Goal: Transaction & Acquisition: Purchase product/service

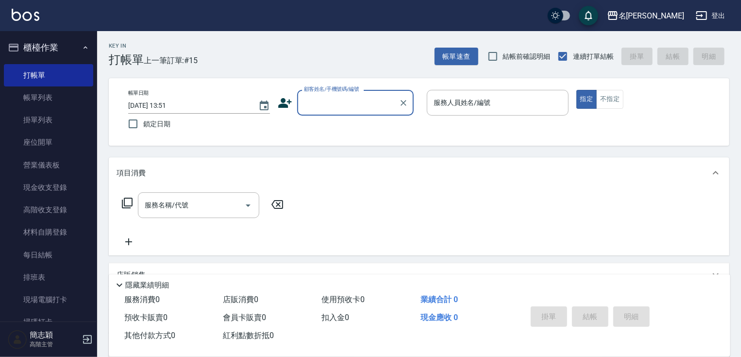
click at [369, 97] on input "顧客姓名/手機號碼/編號" at bounding box center [347, 102] width 93 height 17
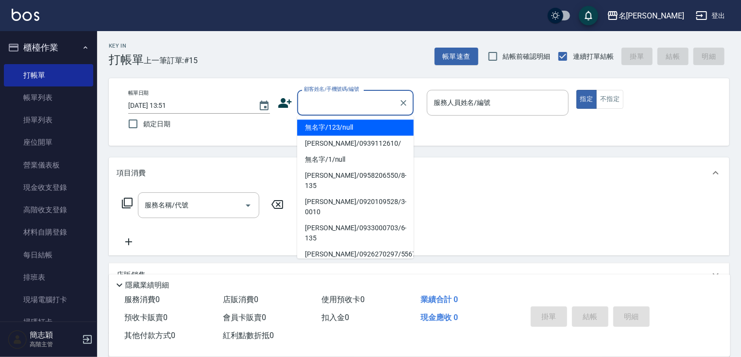
click at [353, 130] on li "無名字/123/null" at bounding box center [355, 127] width 116 height 16
type input "無名字/123/null"
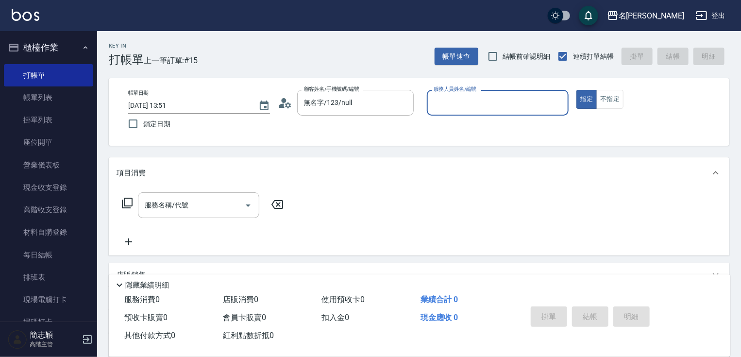
click at [457, 105] on input "服務人員姓名/編號" at bounding box center [497, 102] width 133 height 17
type input "IVY-3"
type button "true"
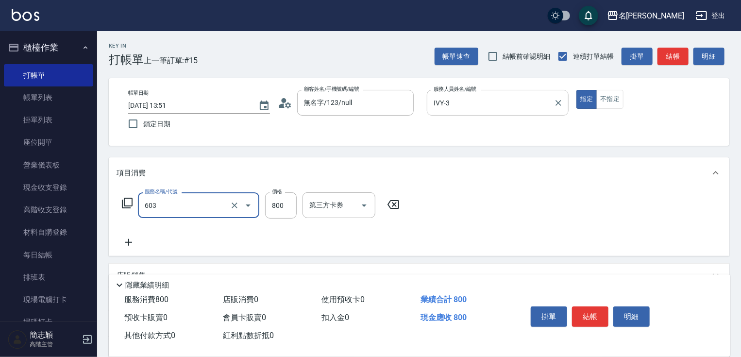
type input "洗+護[800](603)"
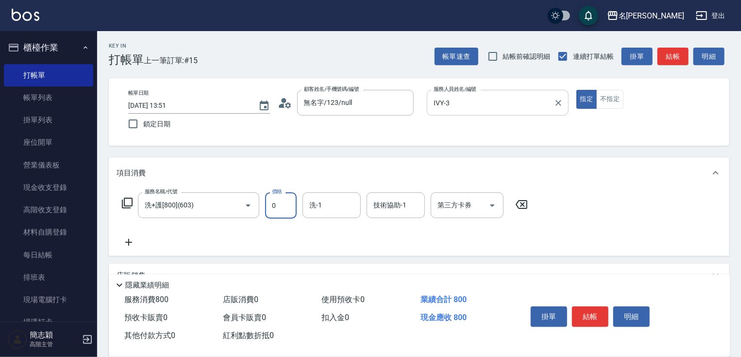
type input "0"
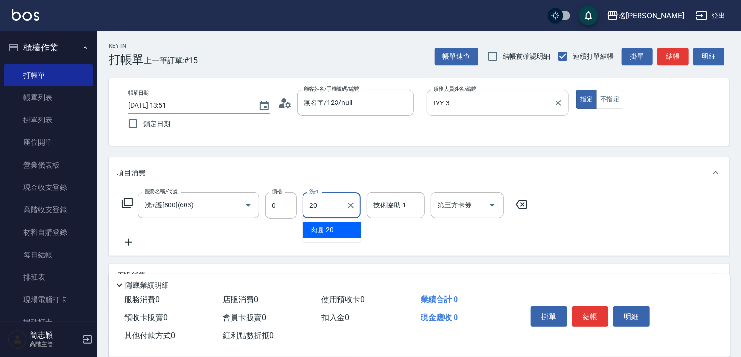
type input "肉圓-20"
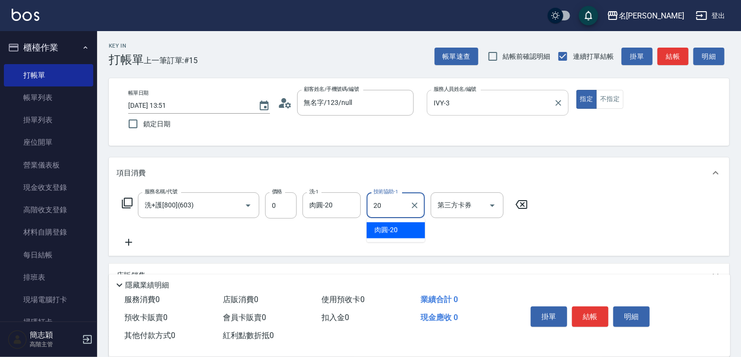
type input "肉圓-20"
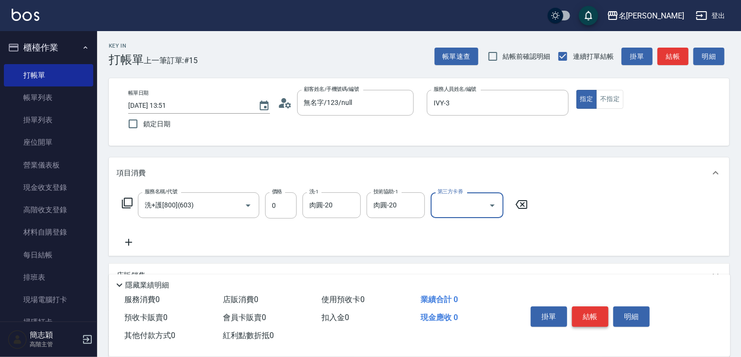
click at [596, 318] on button "結帳" at bounding box center [590, 316] width 36 height 20
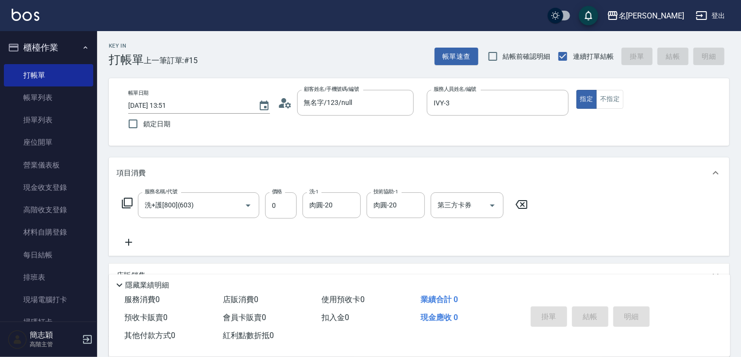
type input "[DATE] 15:29"
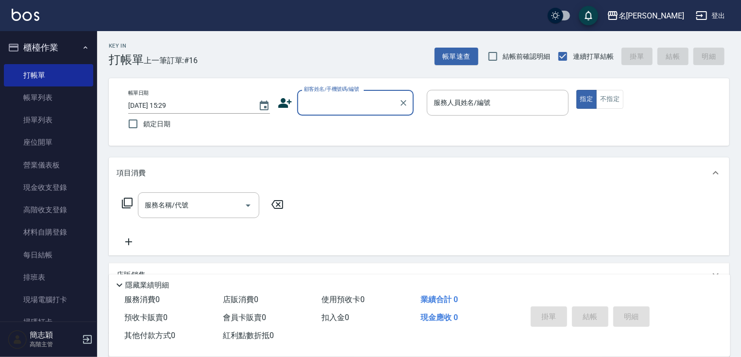
click at [359, 111] on div "顧客姓名/手機號碼/編號" at bounding box center [355, 103] width 116 height 26
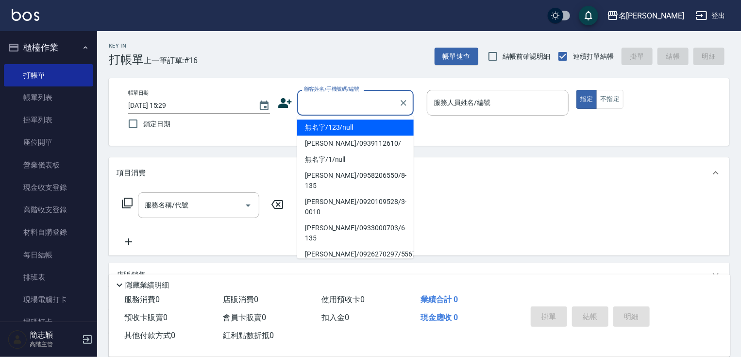
click at [356, 126] on li "無名字/123/null" at bounding box center [355, 127] width 116 height 16
type input "無名字/123/null"
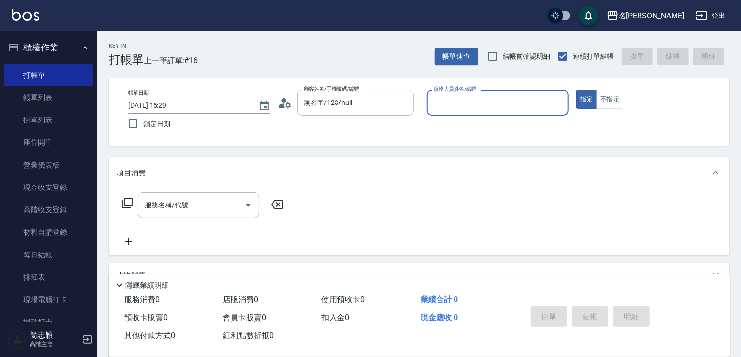
click at [470, 93] on div "服務人員姓名/編號 服務人員姓名/編號" at bounding box center [498, 103] width 142 height 26
type input "[PERSON_NAME]-1"
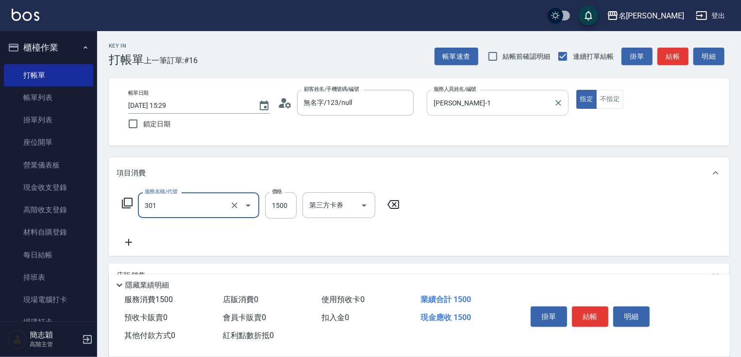
type input "燙髮(1500)(301)"
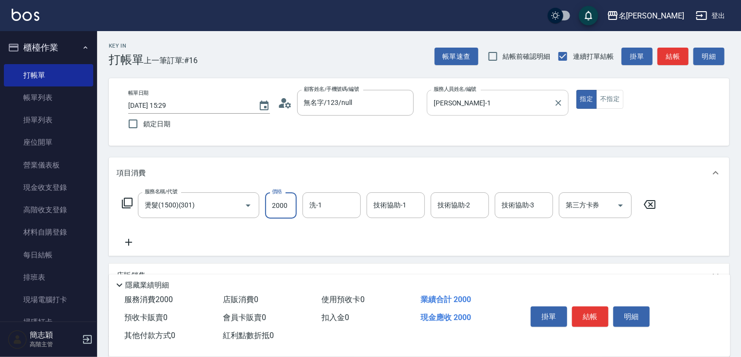
type input "2000"
type input "鴨肉-23"
type input "[PERSON_NAME]-1"
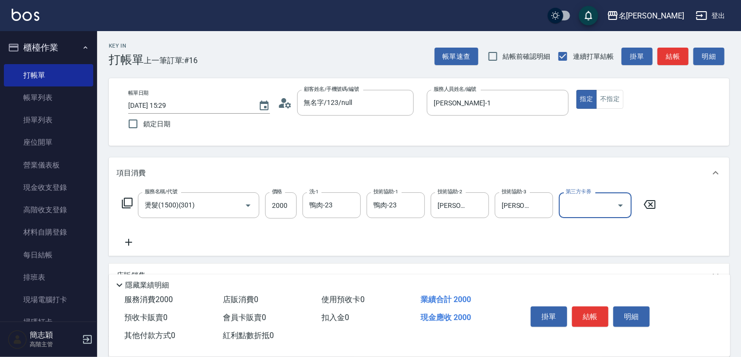
scroll to position [118, 0]
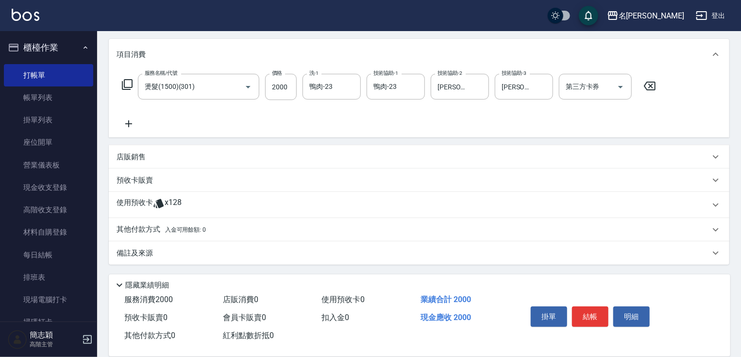
click at [137, 227] on p "其他付款方式 入金可用餘額: 0" at bounding box center [160, 229] width 89 height 11
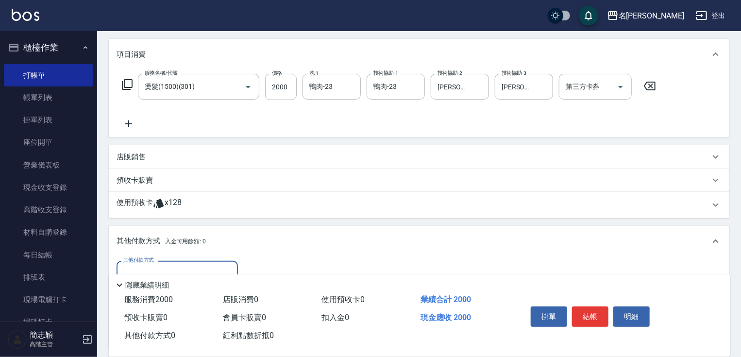
scroll to position [232, 0]
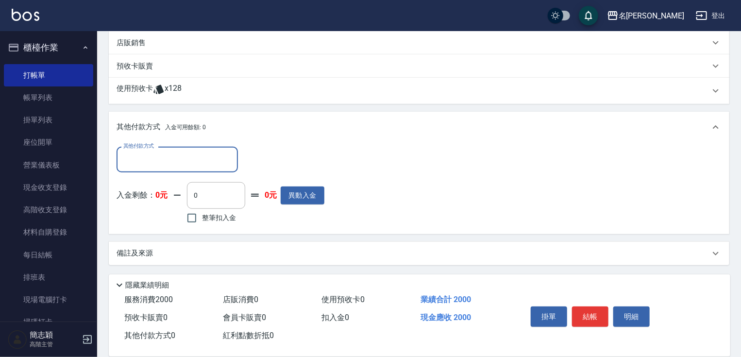
click at [194, 149] on div "其他付款方式" at bounding box center [176, 160] width 121 height 26
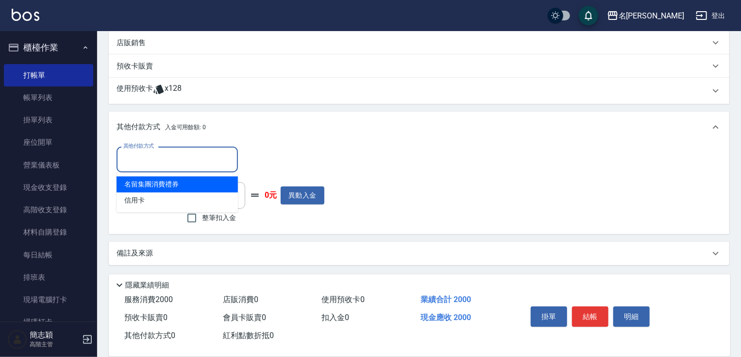
click at [167, 194] on span "信用卡" at bounding box center [176, 200] width 121 height 16
type input "信用卡"
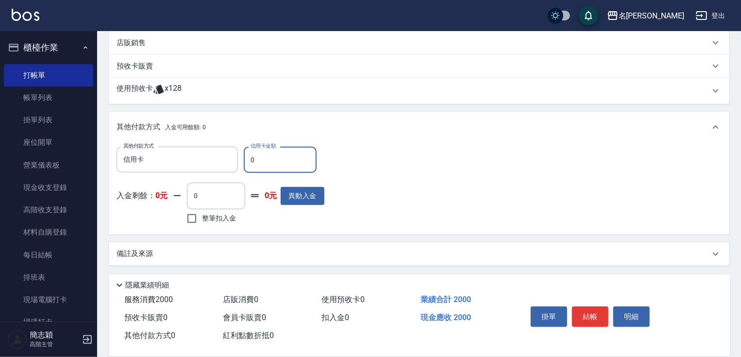
drag, startPoint x: 245, startPoint y: 163, endPoint x: 270, endPoint y: 163, distance: 25.2
click at [250, 162] on input "0" at bounding box center [280, 160] width 73 height 26
type input "2000"
click at [594, 313] on button "結帳" at bounding box center [590, 316] width 36 height 20
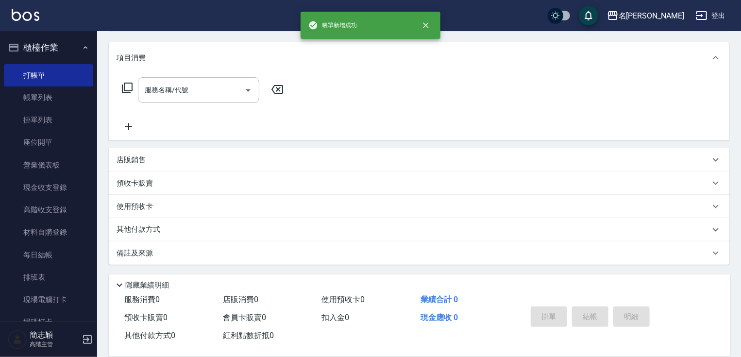
scroll to position [0, 0]
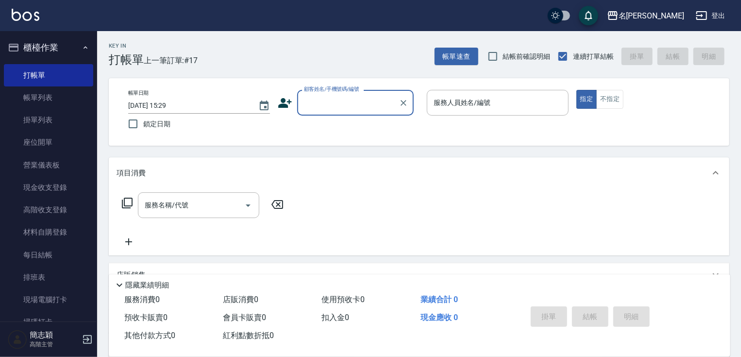
click at [351, 105] on input "顧客姓名/手機號碼/編號" at bounding box center [347, 102] width 93 height 17
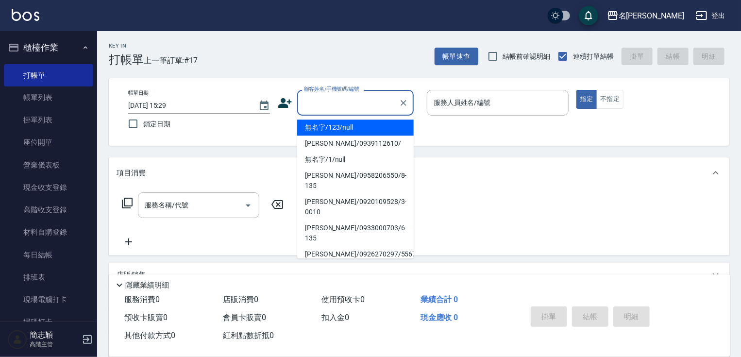
click at [344, 132] on li "無名字/123/null" at bounding box center [355, 127] width 116 height 16
type input "無名字/123/null"
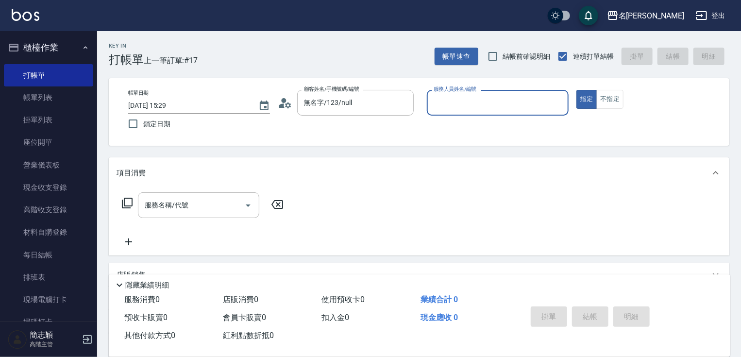
click at [457, 101] on input "服務人員姓名/編號" at bounding box center [497, 102] width 133 height 17
type input "IVY-3"
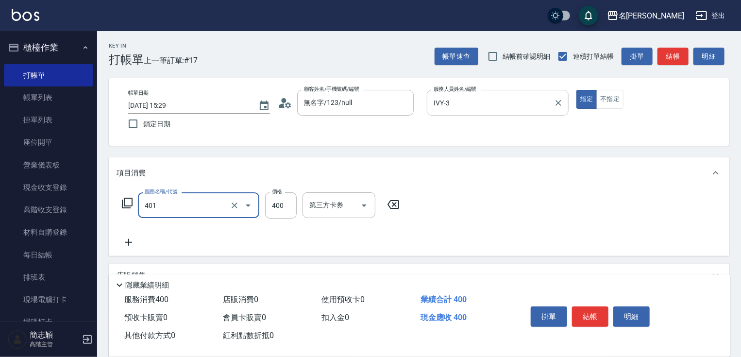
type input "剪髮(400)(401)"
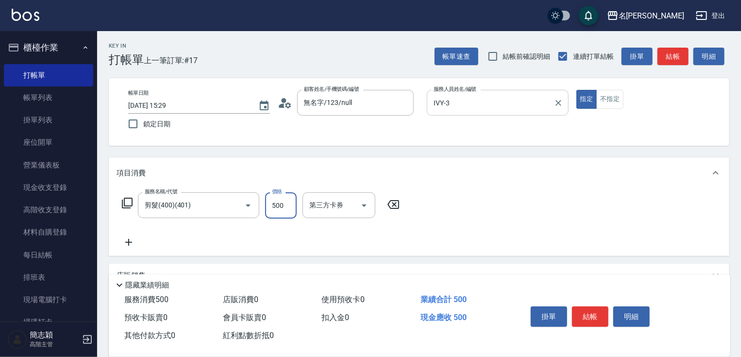
type input "500"
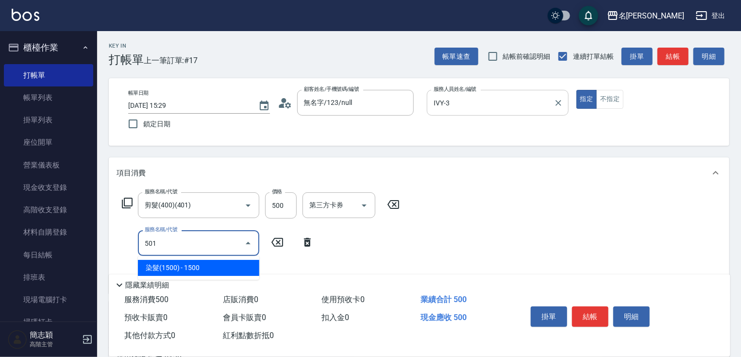
type input "染髮(1500)(501)"
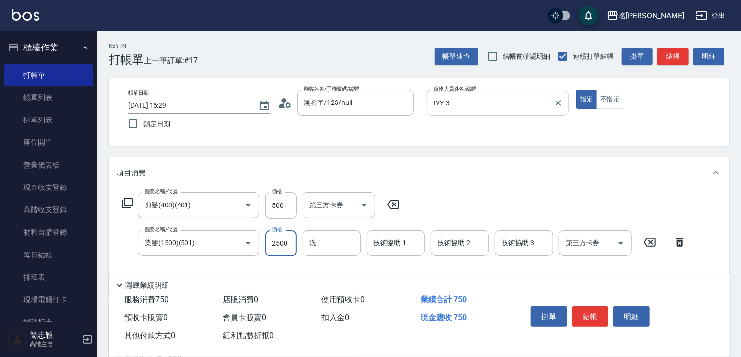
type input "2500"
type input "肉圓-20"
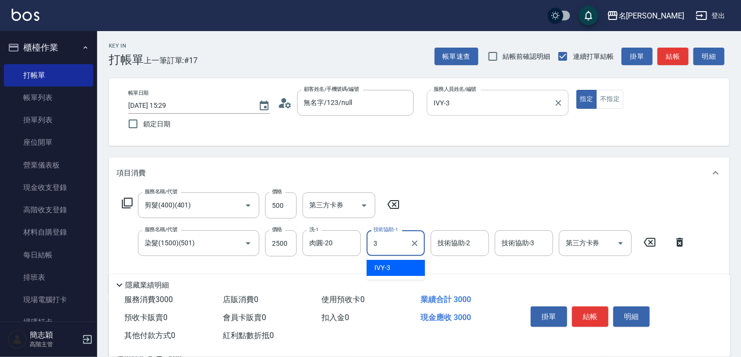
type input "IVY-3"
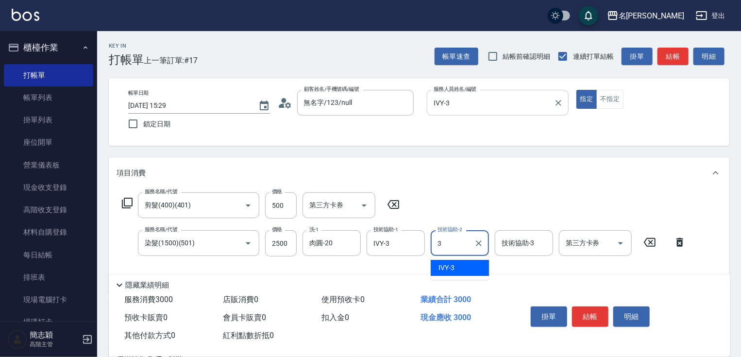
type input "IVY-3"
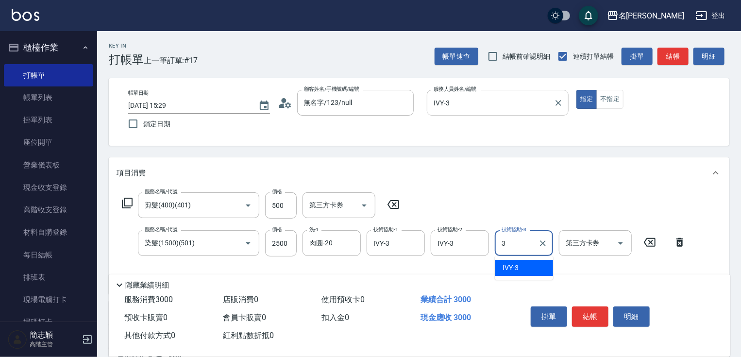
type input "IVY-3"
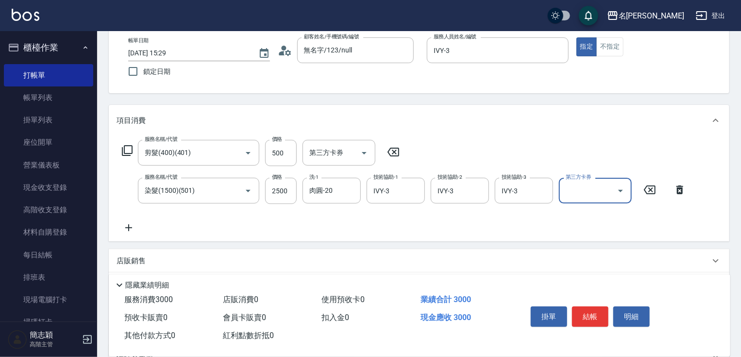
scroll to position [155, 0]
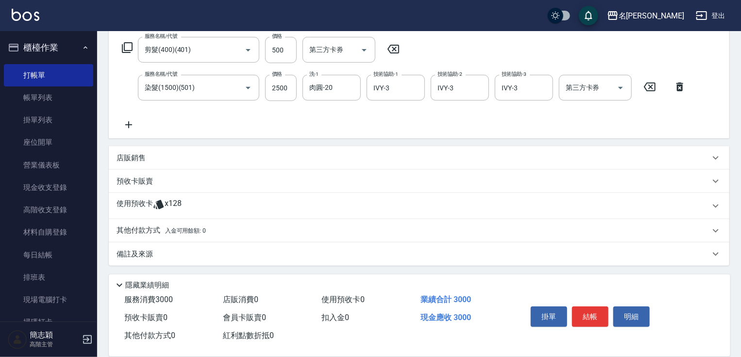
click at [150, 231] on p "其他付款方式 入金可用餘額: 0" at bounding box center [160, 230] width 89 height 11
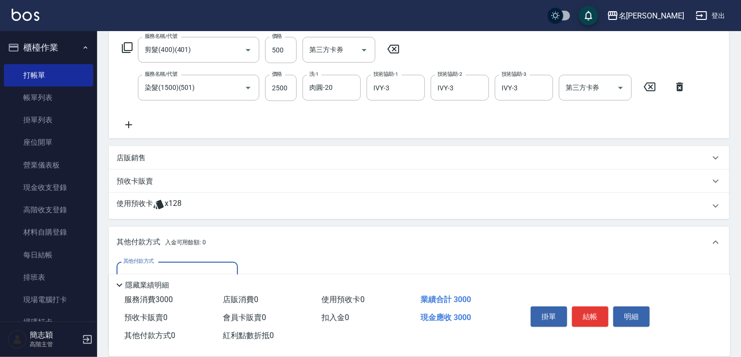
scroll to position [228, 0]
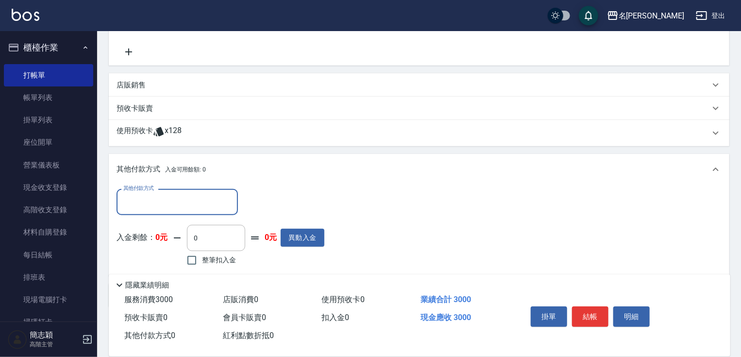
click at [170, 196] on input "其他付款方式" at bounding box center [177, 201] width 113 height 17
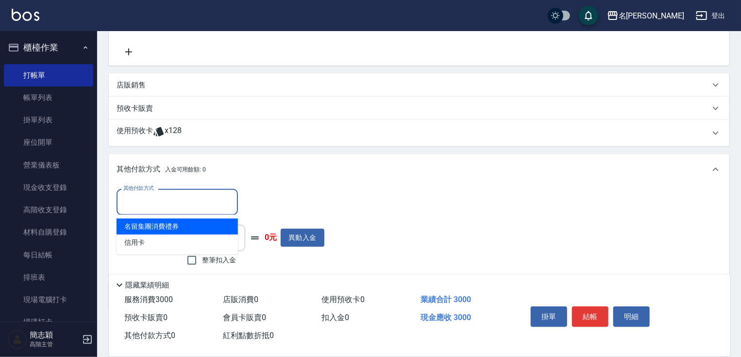
click at [144, 236] on span "信用卡" at bounding box center [176, 242] width 121 height 16
type input "信用卡"
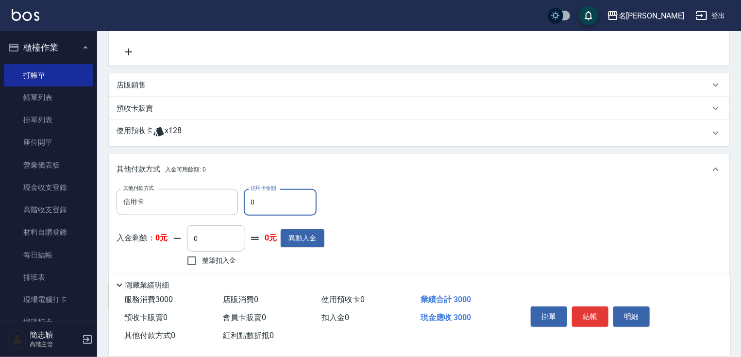
drag, startPoint x: 249, startPoint y: 200, endPoint x: 298, endPoint y: 207, distance: 49.6
click at [257, 200] on input "0" at bounding box center [280, 202] width 73 height 26
type input "3000"
click at [590, 313] on button "結帳" at bounding box center [590, 316] width 36 height 20
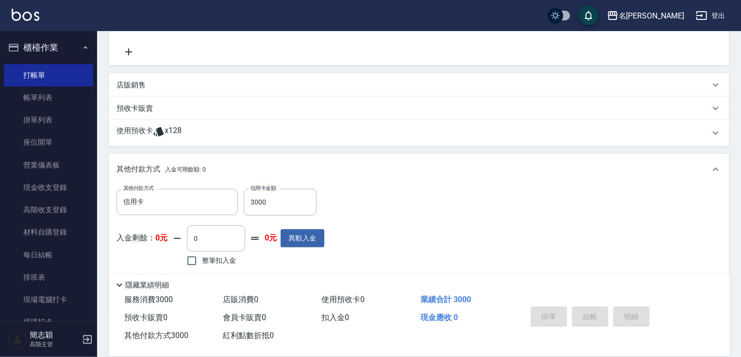
type input "[DATE] 15:30"
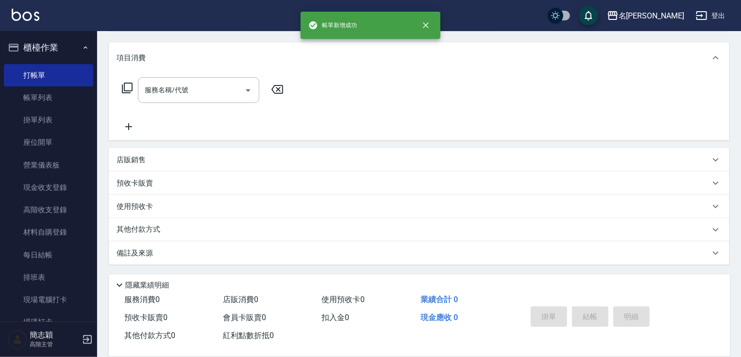
scroll to position [0, 0]
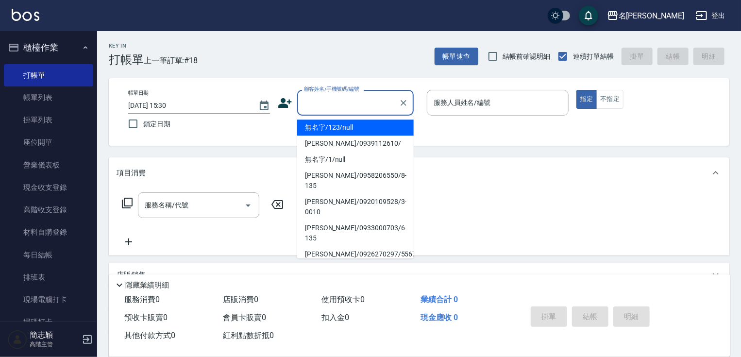
click at [332, 101] on input "顧客姓名/手機號碼/編號" at bounding box center [347, 102] width 93 height 17
click at [332, 128] on li "無名字/123/null" at bounding box center [355, 127] width 116 height 16
type input "無名字/123/null"
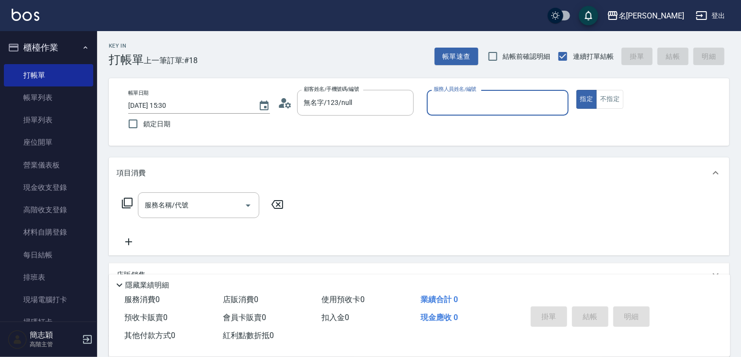
click at [513, 102] on input "服務人員姓名/編號" at bounding box center [497, 102] width 133 height 17
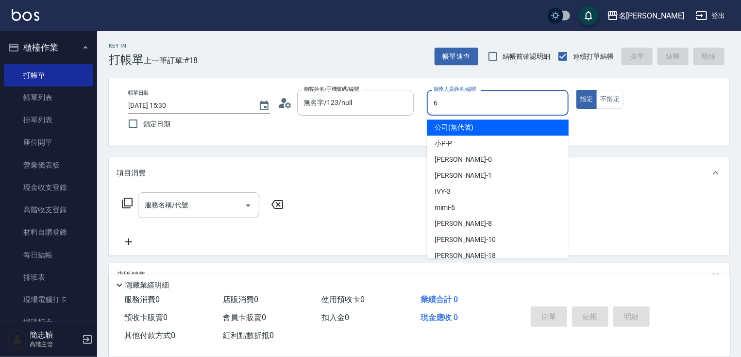
type input "mimi-6"
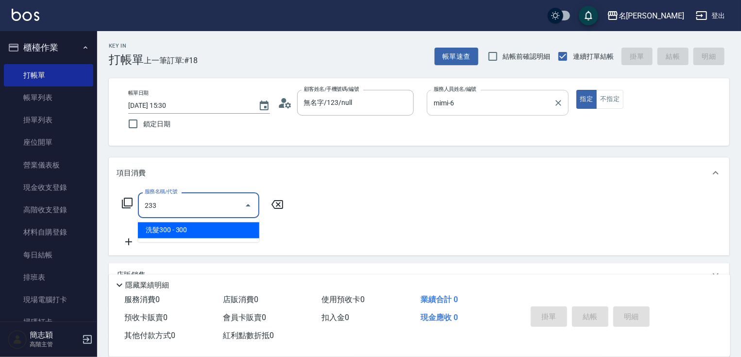
type input "洗髮300(233)"
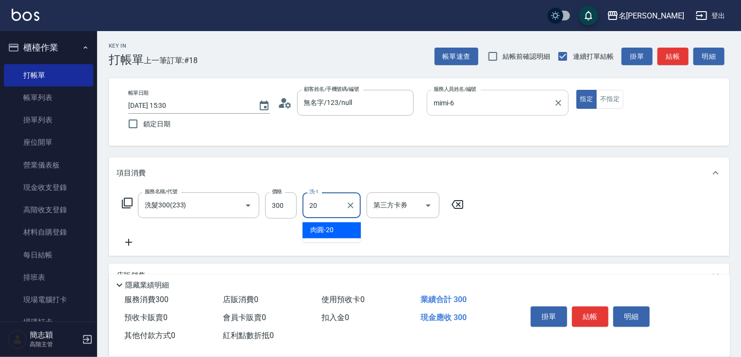
type input "肉圓-20"
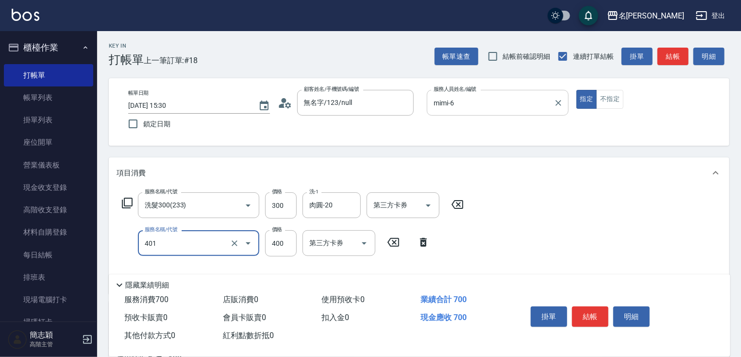
type input "剪髮(400)(401)"
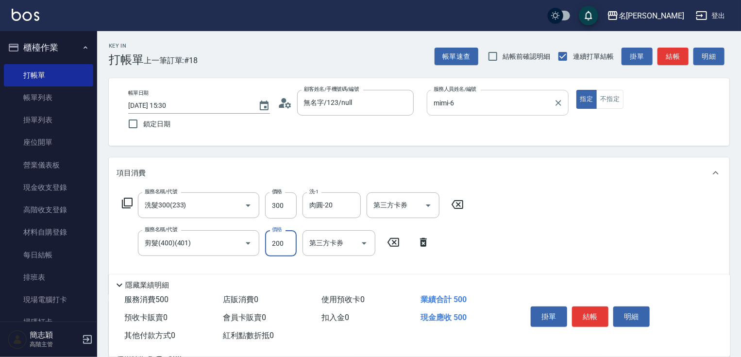
type input "200"
click at [591, 309] on button "結帳" at bounding box center [590, 316] width 36 height 20
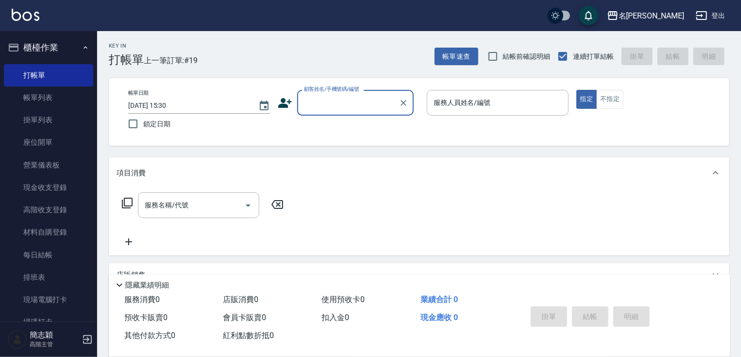
click at [351, 107] on input "顧客姓名/手機號碼/編號" at bounding box center [347, 102] width 93 height 17
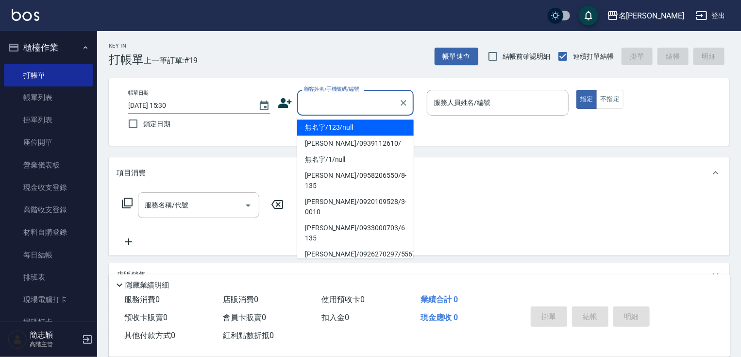
click at [349, 132] on li "無名字/123/null" at bounding box center [355, 127] width 116 height 16
type input "無名字/123/null"
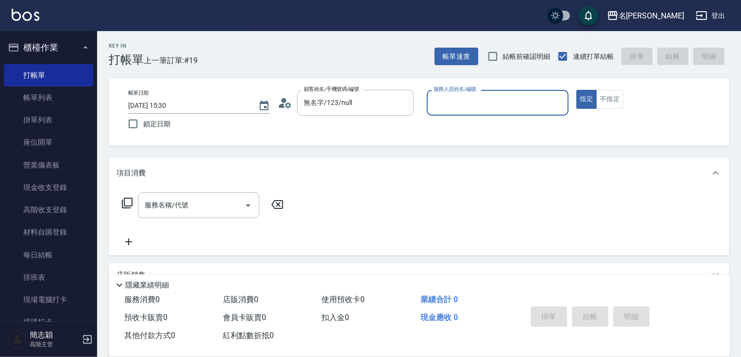
click at [453, 105] on input "服務人員姓名/編號" at bounding box center [497, 102] width 133 height 17
type input "曉容-8"
click at [609, 100] on button "不指定" at bounding box center [609, 99] width 27 height 19
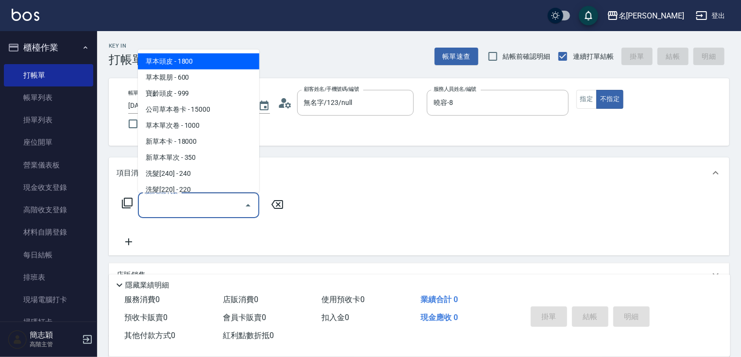
click at [210, 204] on input "服務名稱/代號" at bounding box center [191, 205] width 98 height 17
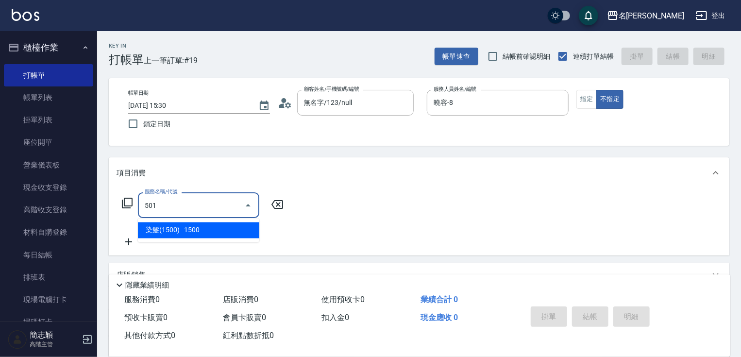
type input "染髮(1500)(501)"
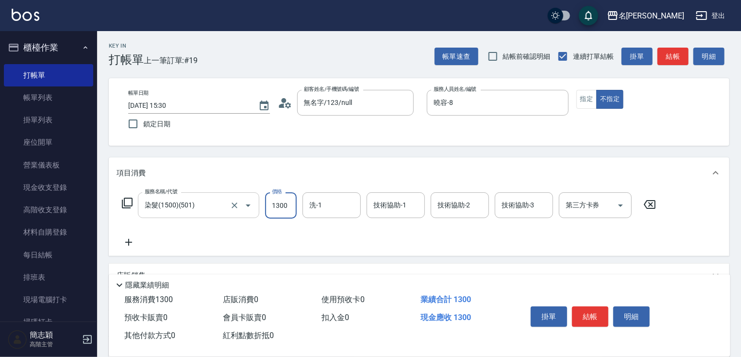
type input "1300"
type input "[PERSON_NAME]-18"
type input "曉容-8"
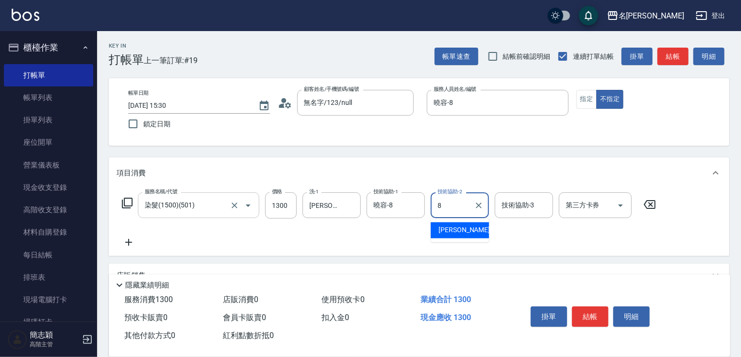
type input "曉容-8"
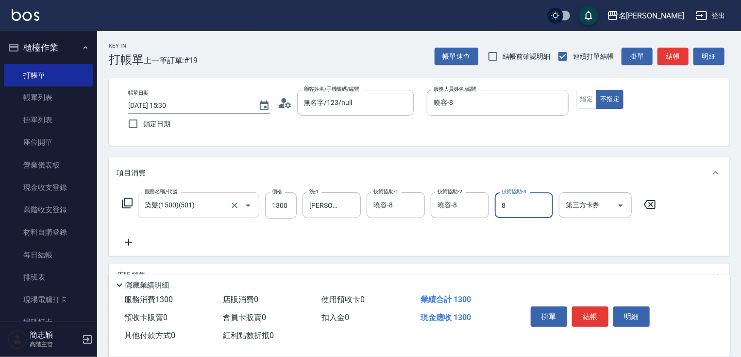
type input "曉容-8"
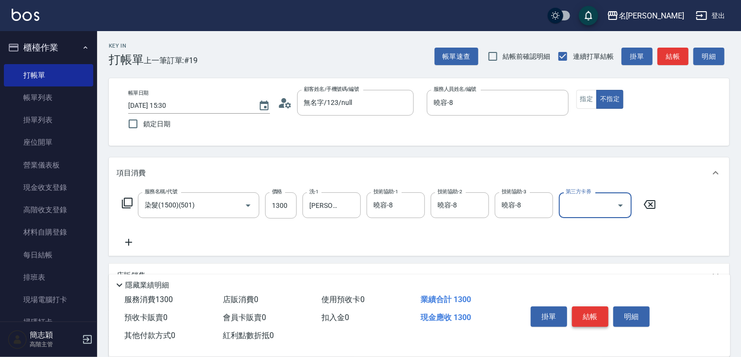
click at [588, 316] on button "結帳" at bounding box center [590, 316] width 36 height 20
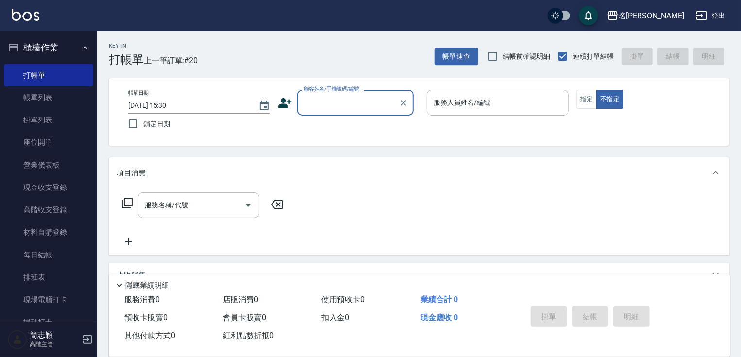
click at [328, 97] on input "顧客姓名/手機號碼/編號" at bounding box center [347, 102] width 93 height 17
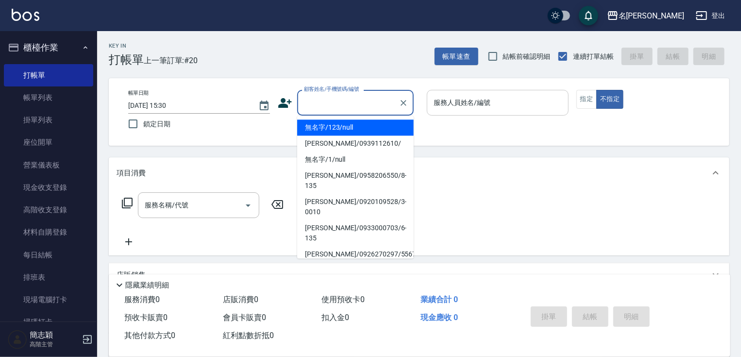
click at [340, 127] on li "無名字/123/null" at bounding box center [355, 127] width 116 height 16
type input "無名字/123/null"
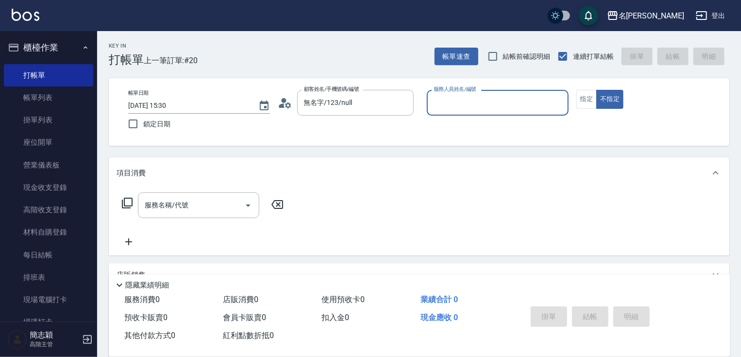
click at [495, 110] on input "服務人員姓名/編號" at bounding box center [497, 102] width 133 height 17
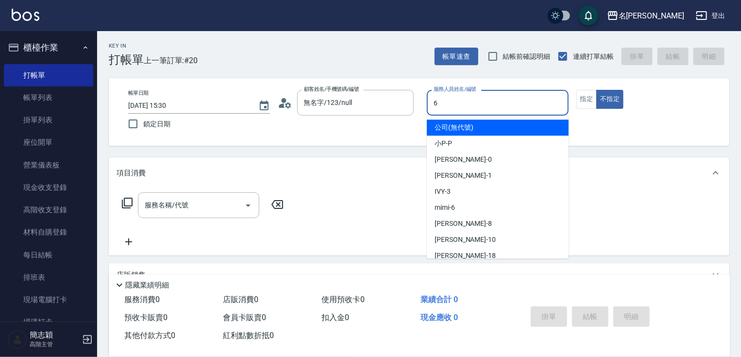
type input "mimi-6"
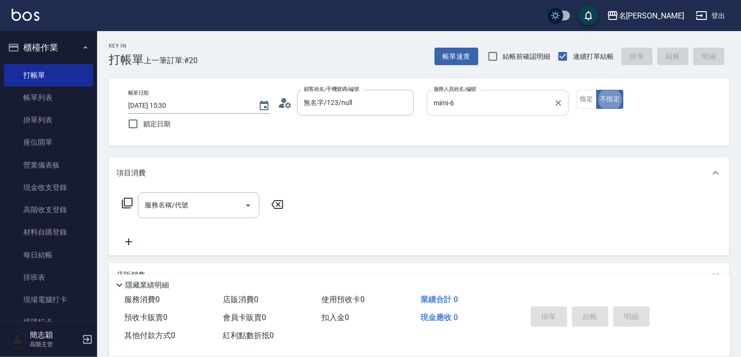
type button "false"
click at [589, 103] on button "指定" at bounding box center [586, 99] width 21 height 19
click at [182, 199] on div "服務名稱/代號 服務名稱/代號" at bounding box center [198, 205] width 121 height 26
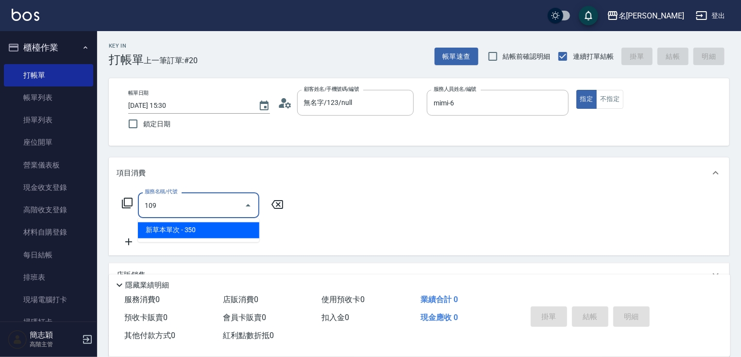
type input "新草本單次(109)"
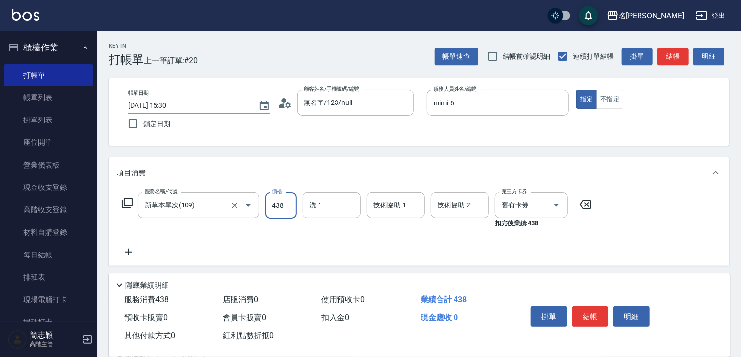
type input "438"
type input "mimi-6"
click at [596, 313] on button "結帳" at bounding box center [590, 316] width 36 height 20
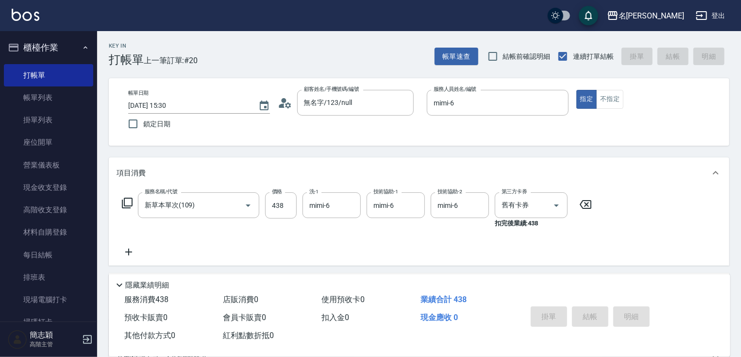
type input "[DATE] 15:31"
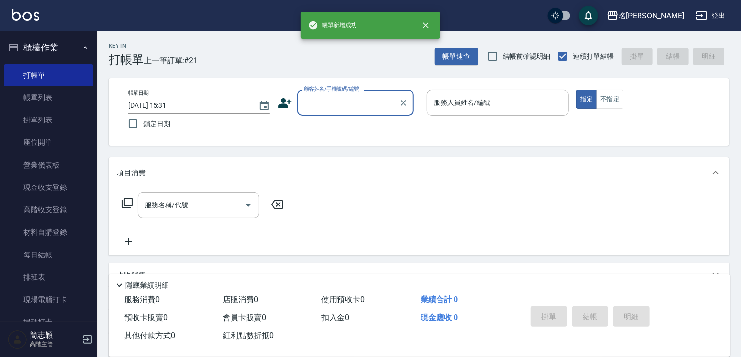
click at [335, 97] on input "顧客姓名/手機號碼/編號" at bounding box center [347, 102] width 93 height 17
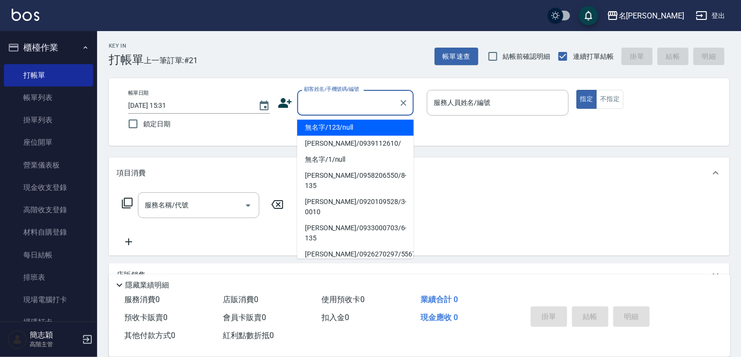
click at [344, 128] on li "無名字/123/null" at bounding box center [355, 127] width 116 height 16
type input "無名字/123/null"
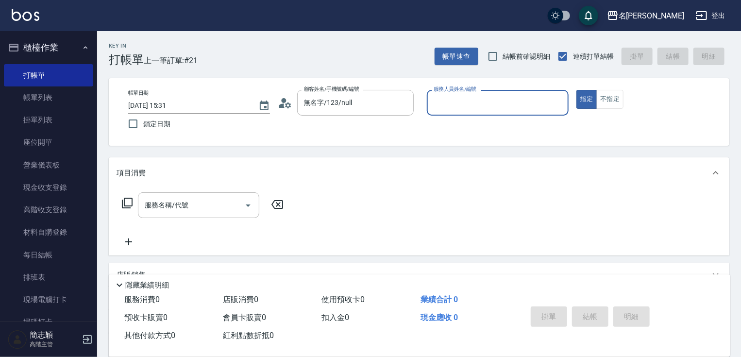
click at [518, 103] on input "服務人員姓名/編號" at bounding box center [497, 102] width 133 height 17
type input "曉容-8"
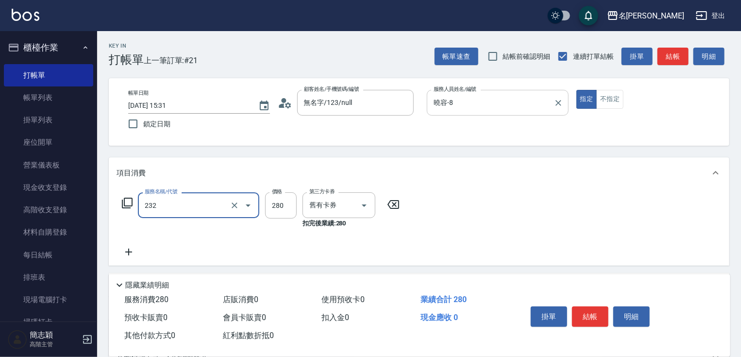
type input "洗髮卷280(232)"
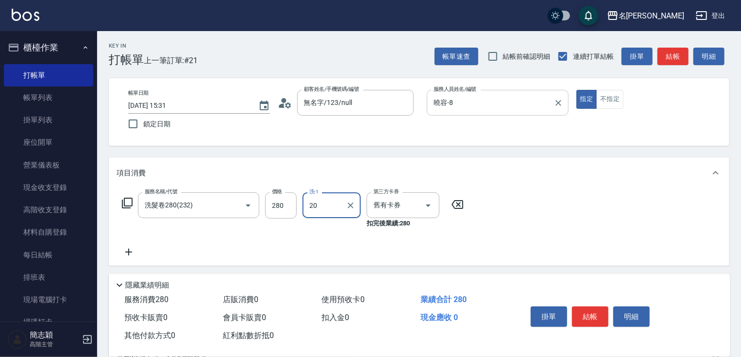
type input "肉圓-20"
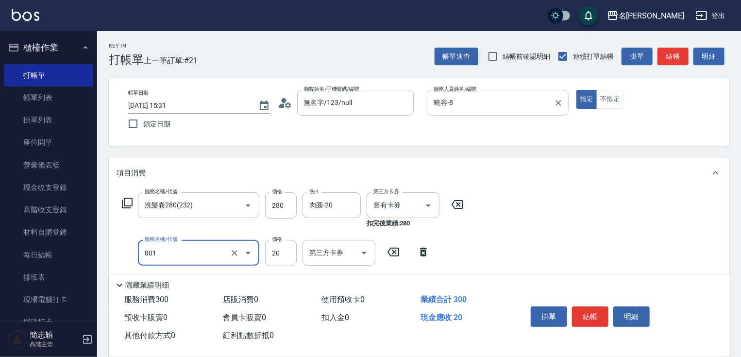
type input "潤絲20(801)"
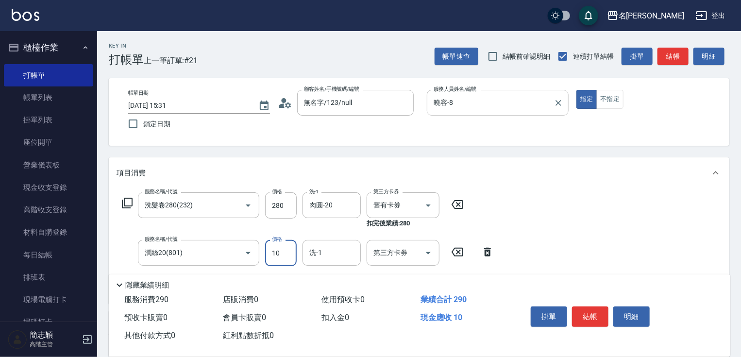
type input "10"
type input "肉圓-20"
click at [587, 312] on button "結帳" at bounding box center [590, 316] width 36 height 20
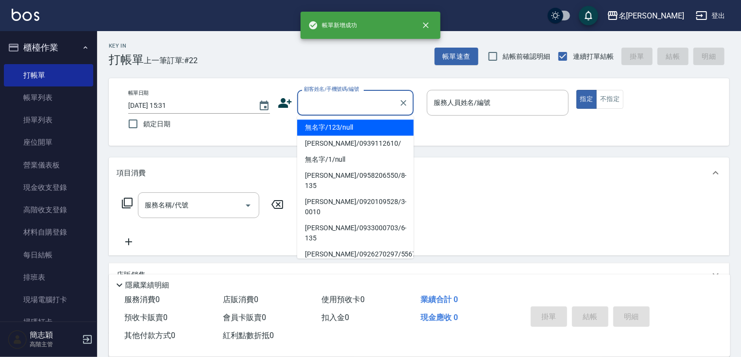
click at [341, 99] on input "顧客姓名/手機號碼/編號" at bounding box center [347, 102] width 93 height 17
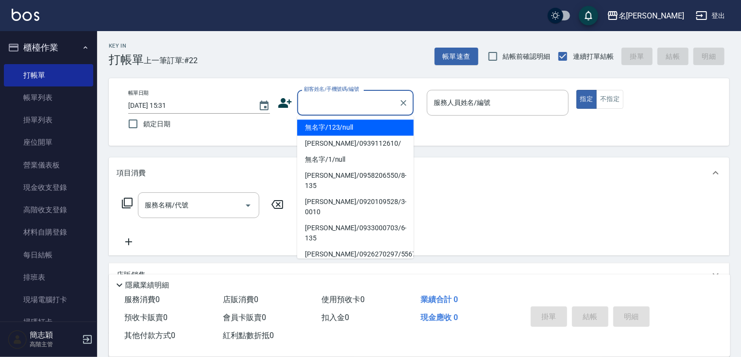
click at [347, 136] on li "[PERSON_NAME]/0939112610/" at bounding box center [355, 143] width 116 height 16
type input "[PERSON_NAME]/0939112610/"
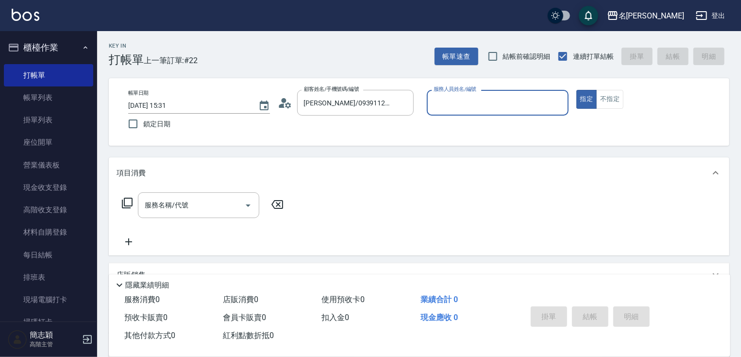
type input "曉容-8"
click at [398, 105] on icon "Clear" at bounding box center [403, 103] width 10 height 10
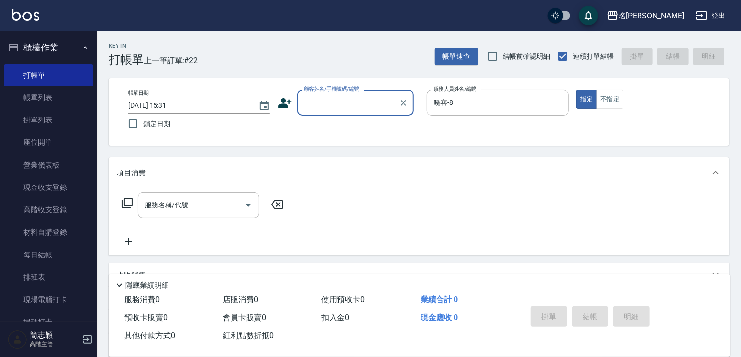
click at [354, 104] on input "顧客姓名/手機號碼/編號" at bounding box center [347, 102] width 93 height 17
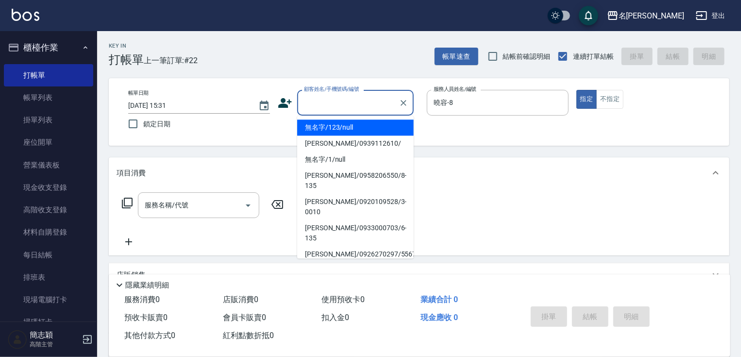
click at [342, 130] on li "無名字/123/null" at bounding box center [355, 127] width 116 height 16
type input "無名字/123/null"
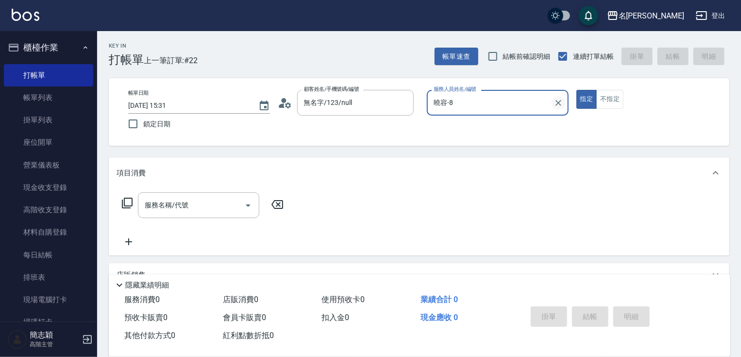
click at [556, 105] on icon "Clear" at bounding box center [558, 103] width 10 height 10
click at [520, 107] on input "服務人員姓名/編號" at bounding box center [497, 102] width 133 height 17
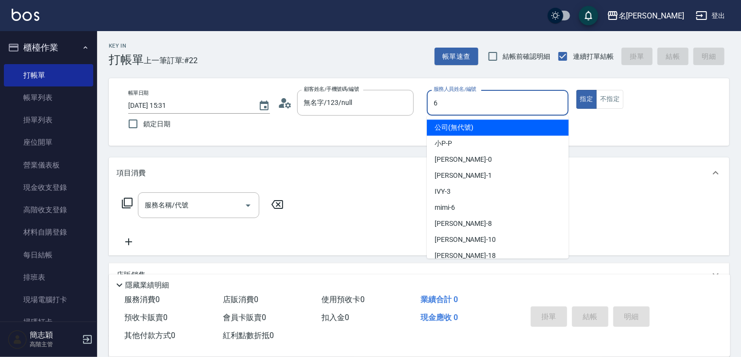
type input "mimi-6"
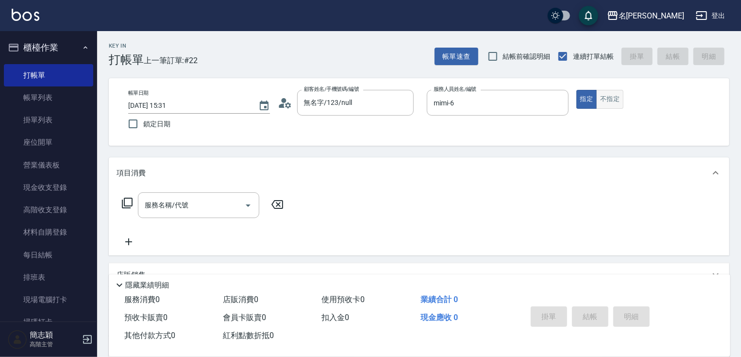
click at [611, 106] on button "不指定" at bounding box center [609, 99] width 27 height 19
click at [198, 208] on input "服務名稱/代號" at bounding box center [191, 205] width 98 height 17
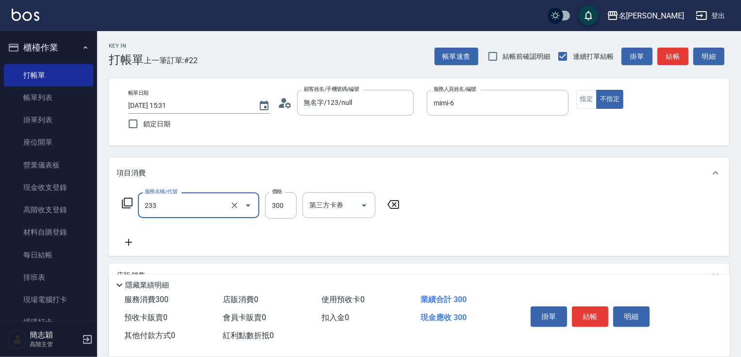
type input "洗髮300(233)"
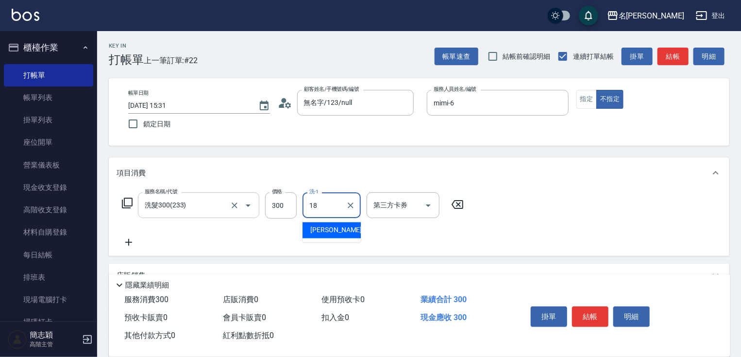
type input "[PERSON_NAME]-18"
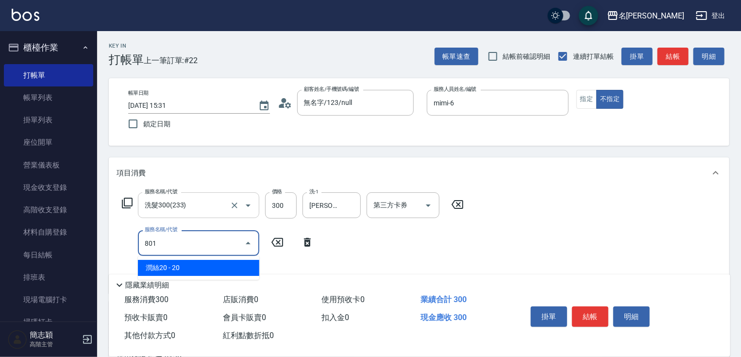
type input "潤絲20(801)"
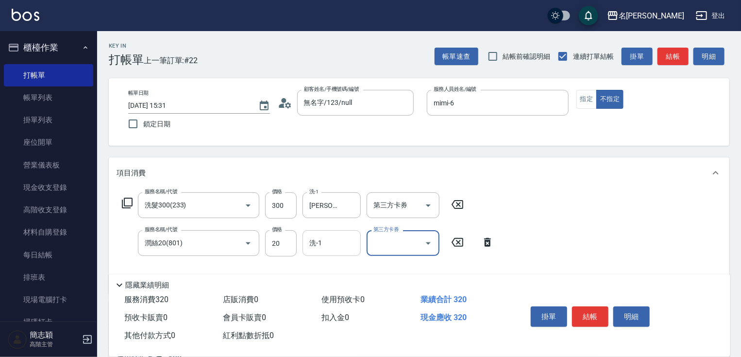
click at [337, 239] on input "洗-1" at bounding box center [332, 242] width 50 height 17
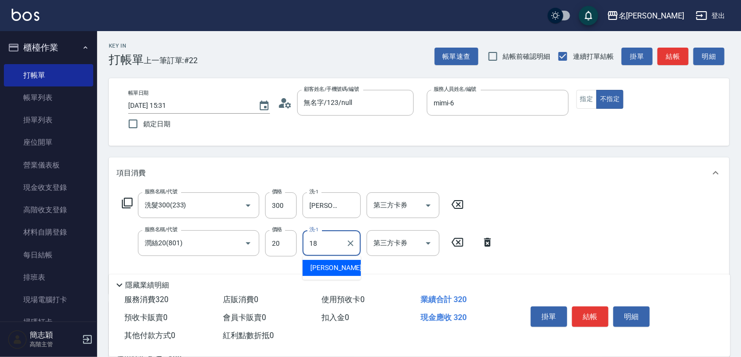
type input "[PERSON_NAME]-18"
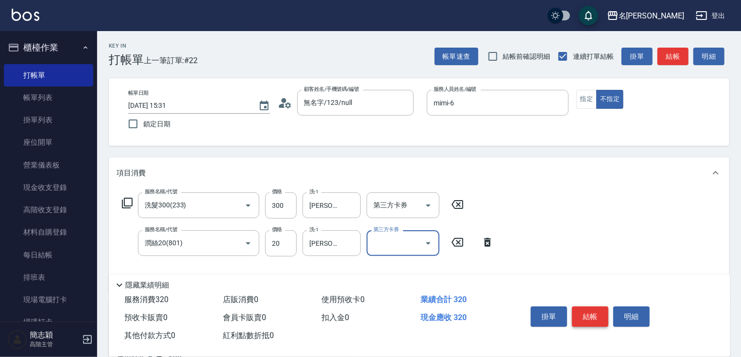
click at [594, 313] on button "結帳" at bounding box center [590, 316] width 36 height 20
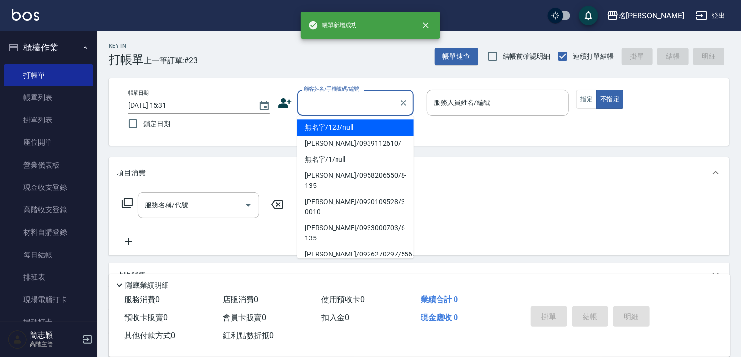
click at [361, 103] on input "顧客姓名/手機號碼/編號" at bounding box center [347, 102] width 93 height 17
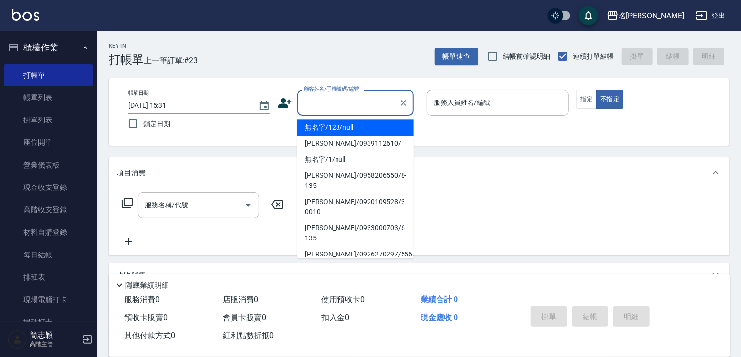
click at [365, 126] on li "無名字/123/null" at bounding box center [355, 127] width 116 height 16
type input "無名字/123/null"
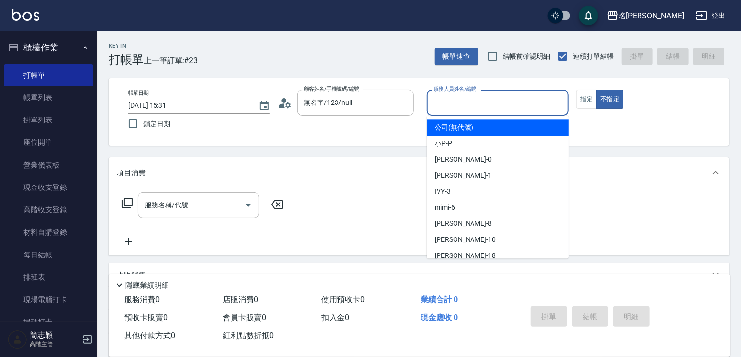
click at [499, 105] on input "服務人員姓名/編號" at bounding box center [497, 102] width 133 height 17
type input "曉容-8"
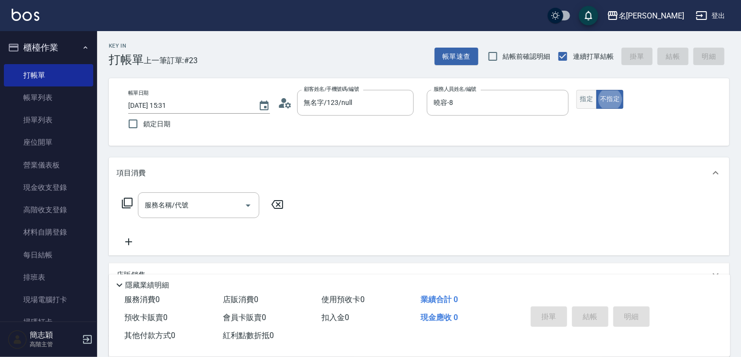
click at [586, 102] on button "指定" at bounding box center [586, 99] width 21 height 19
click at [195, 206] on input "服務名稱/代號" at bounding box center [191, 205] width 98 height 17
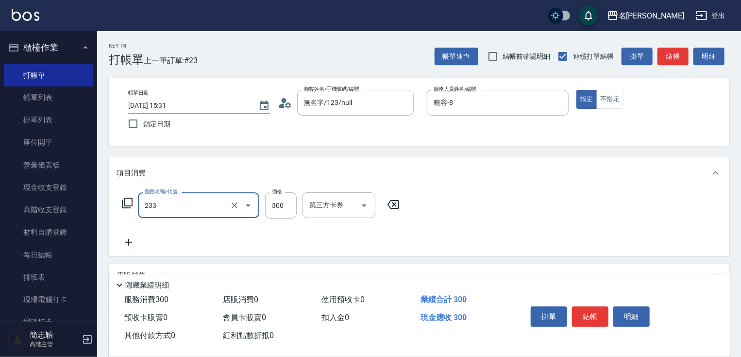
type input "洗髮300(233)"
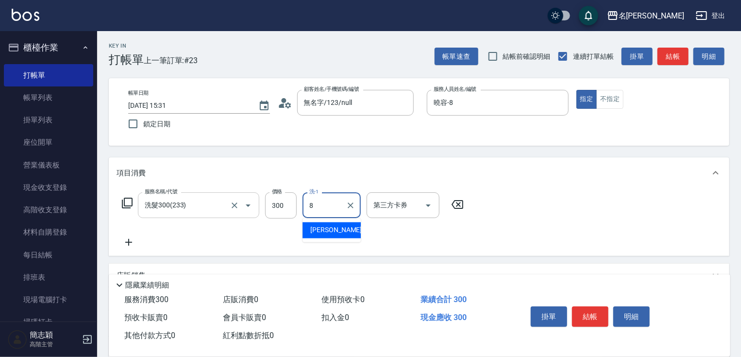
type input "曉容-8"
click at [594, 314] on button "結帳" at bounding box center [590, 316] width 36 height 20
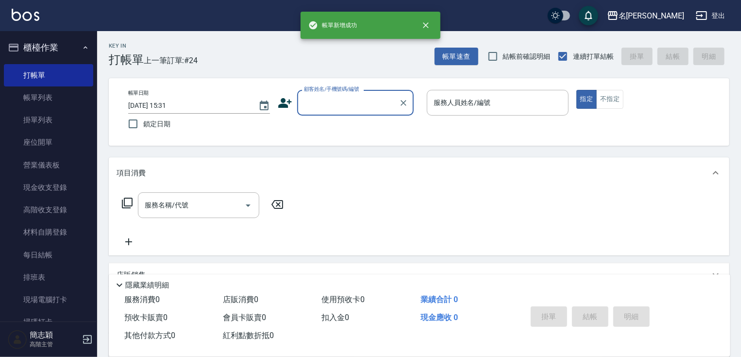
click at [327, 104] on input "顧客姓名/手機號碼/編號" at bounding box center [347, 102] width 93 height 17
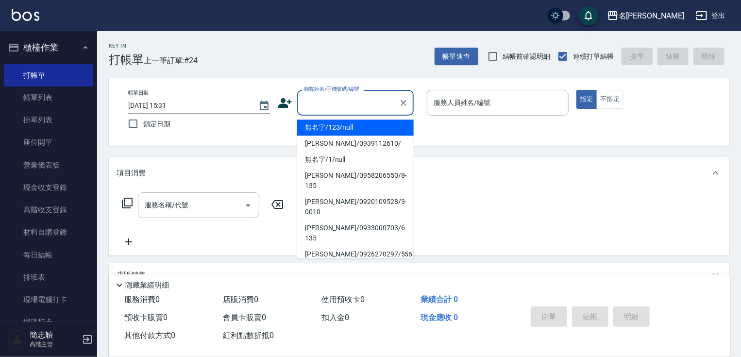
click at [326, 127] on li "無名字/123/null" at bounding box center [355, 127] width 116 height 16
type input "無名字/123/null"
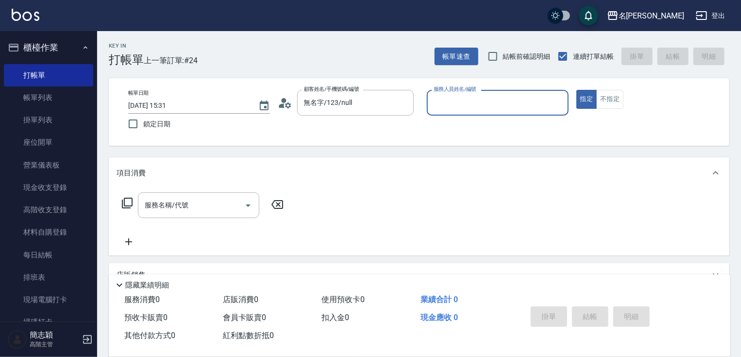
click at [520, 107] on input "服務人員姓名/編號" at bounding box center [497, 102] width 133 height 17
type input "mimi-6"
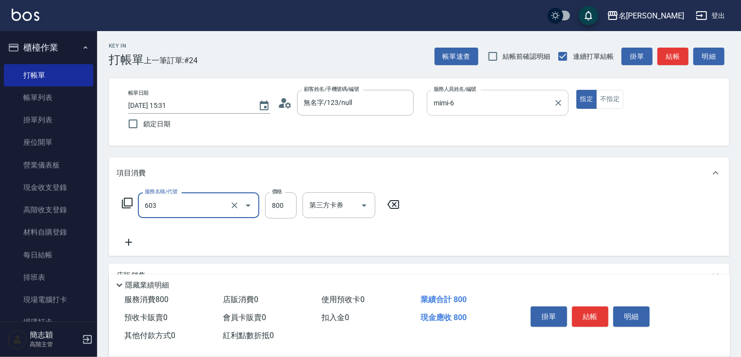
type input "洗+護[800](603)"
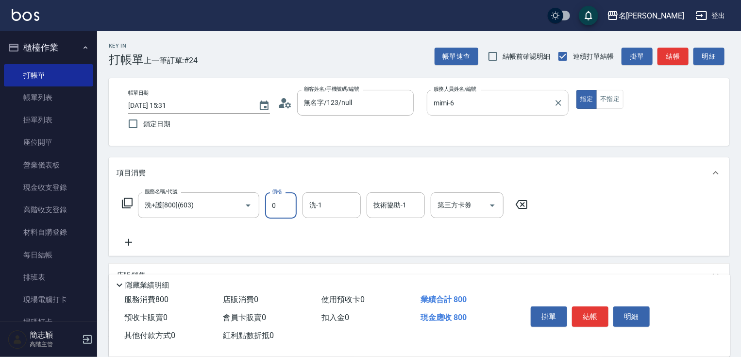
type input "0"
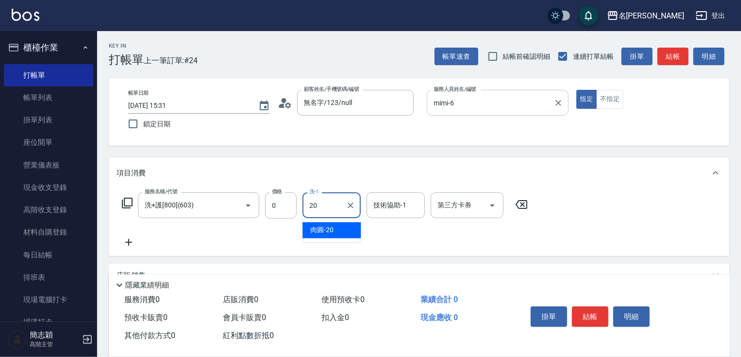
type input "肉圓-20"
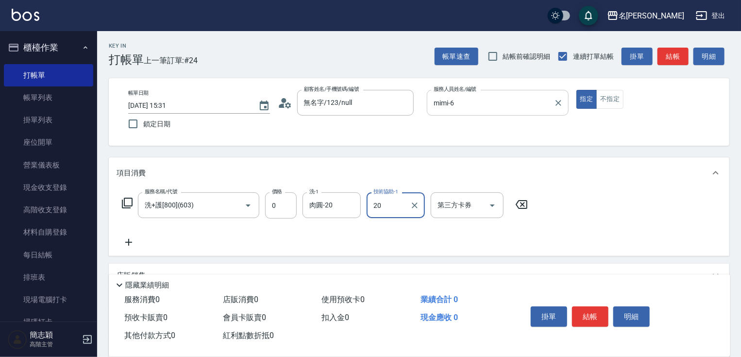
type input "肉圓-20"
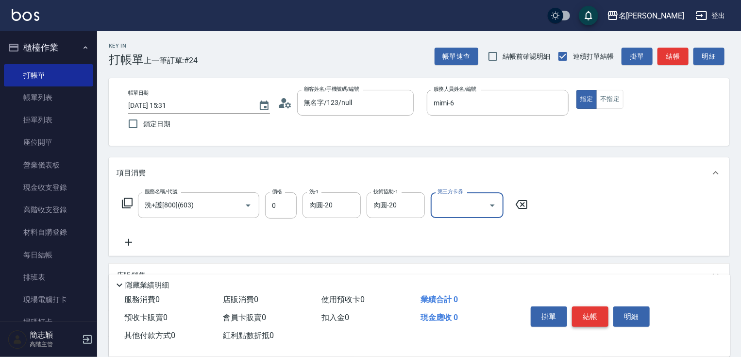
click at [592, 321] on button "結帳" at bounding box center [590, 316] width 36 height 20
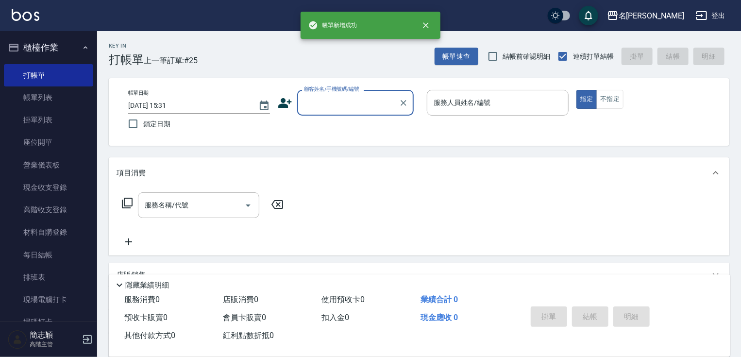
click at [378, 106] on input "顧客姓名/手機號碼/編號" at bounding box center [347, 102] width 93 height 17
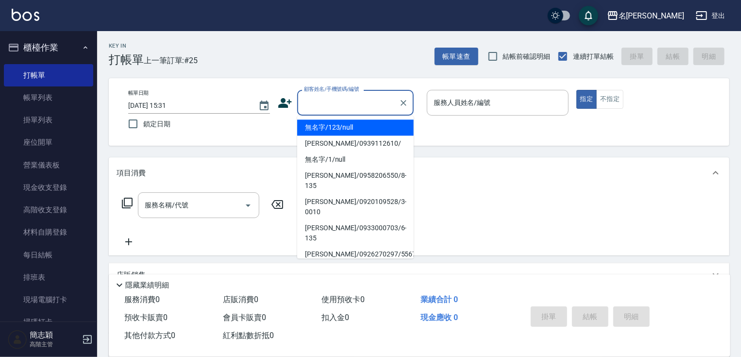
drag, startPoint x: 375, startPoint y: 121, endPoint x: 397, endPoint y: 119, distance: 22.0
click at [375, 123] on li "無名字/123/null" at bounding box center [355, 127] width 116 height 16
type input "無名字/123/null"
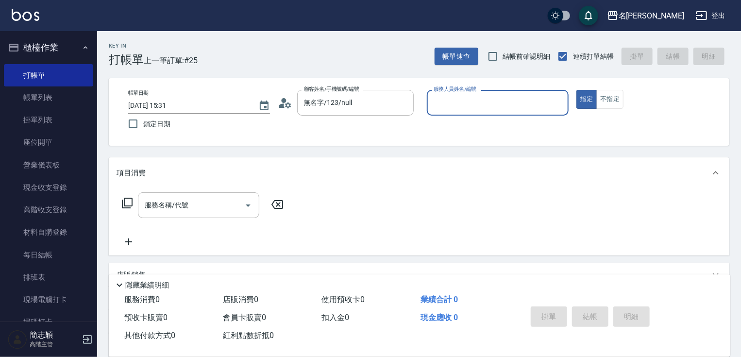
click at [448, 107] on input "服務人員姓名/編號" at bounding box center [497, 102] width 133 height 17
type input "[PERSON_NAME]-1"
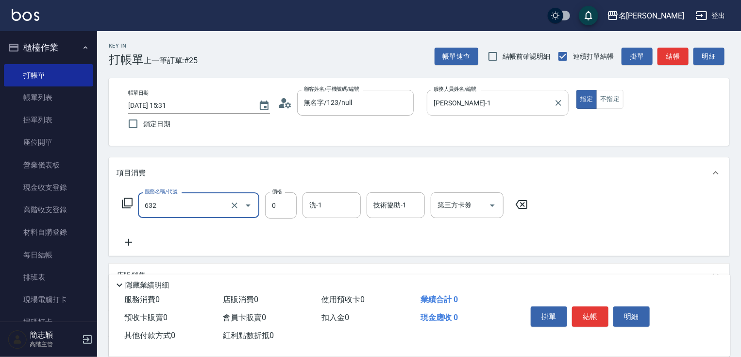
type input "醫學頭皮0(632)"
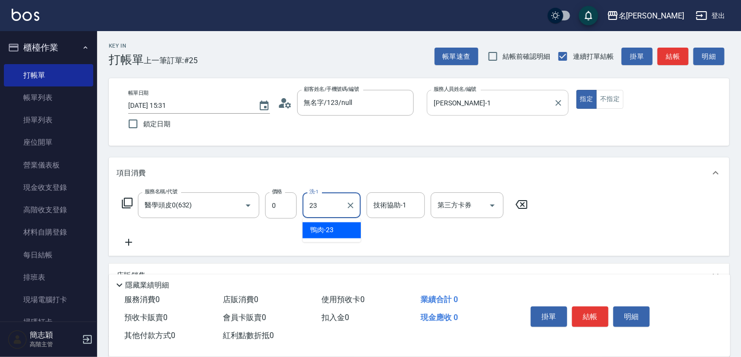
type input "鴨肉-23"
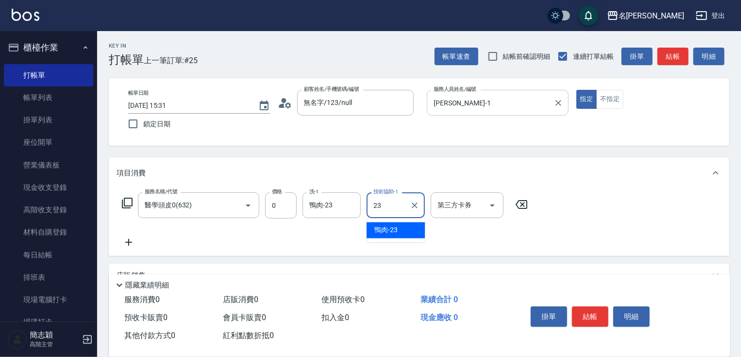
type input "鴨肉-23"
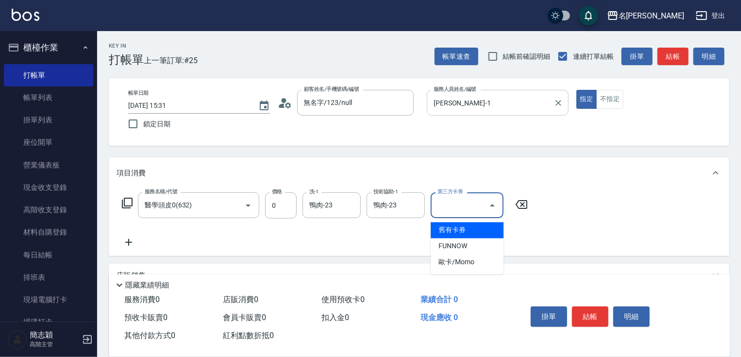
type input "舊有卡券"
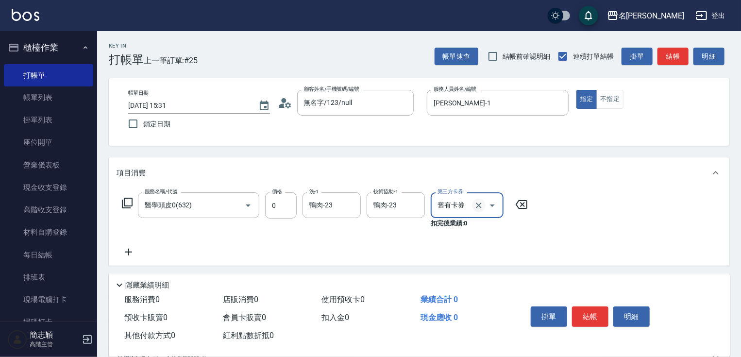
click at [483, 207] on button "Clear" at bounding box center [479, 205] width 14 height 14
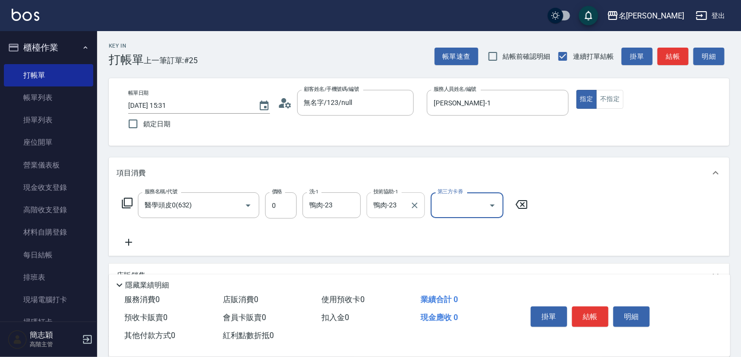
click at [396, 212] on input "鴨肉-23" at bounding box center [388, 205] width 35 height 17
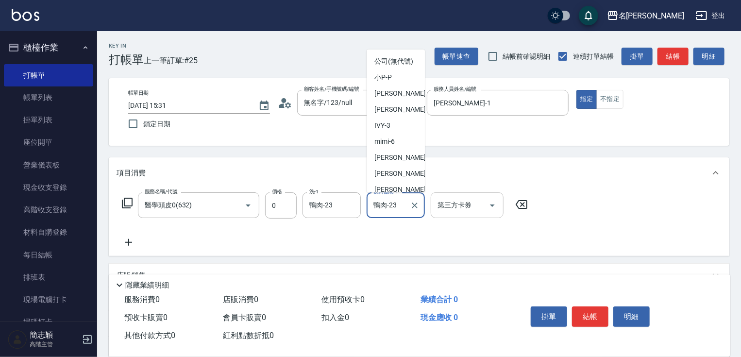
scroll to position [48, 0]
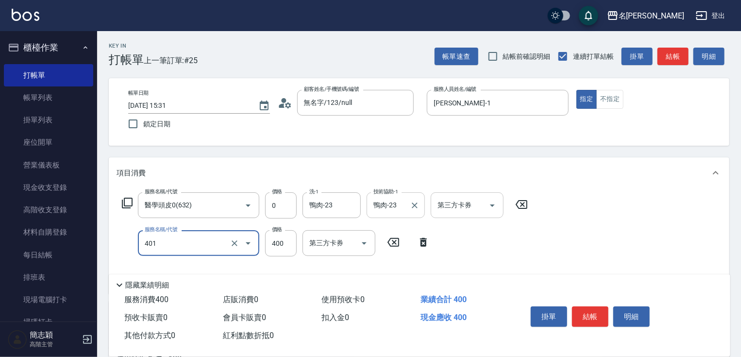
type input "剪髮(400)(401)"
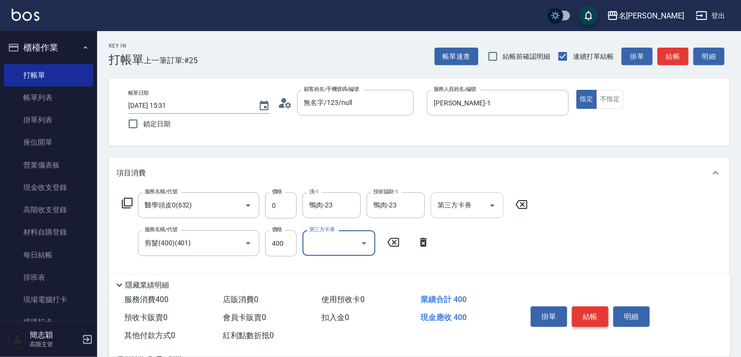
click at [572, 313] on button "結帳" at bounding box center [590, 316] width 36 height 20
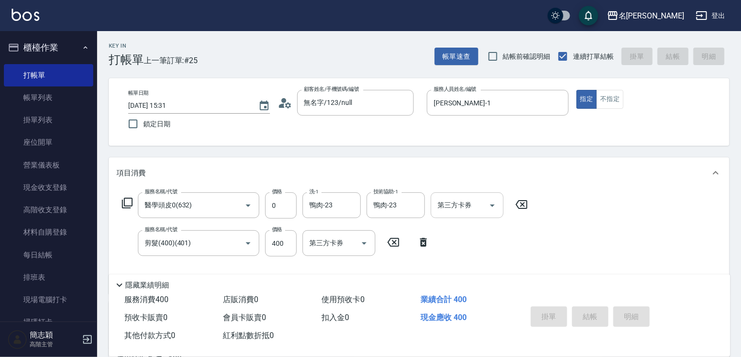
type input "[DATE] 15:32"
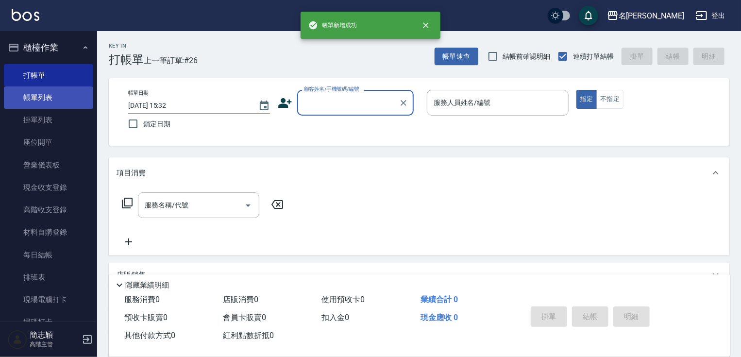
click at [59, 104] on link "帳單列表" at bounding box center [48, 97] width 89 height 22
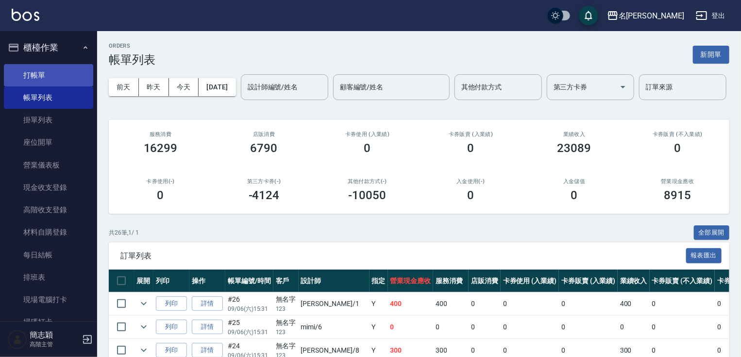
click at [23, 72] on link "打帳單" at bounding box center [48, 75] width 89 height 22
